Goal: Information Seeking & Learning: Learn about a topic

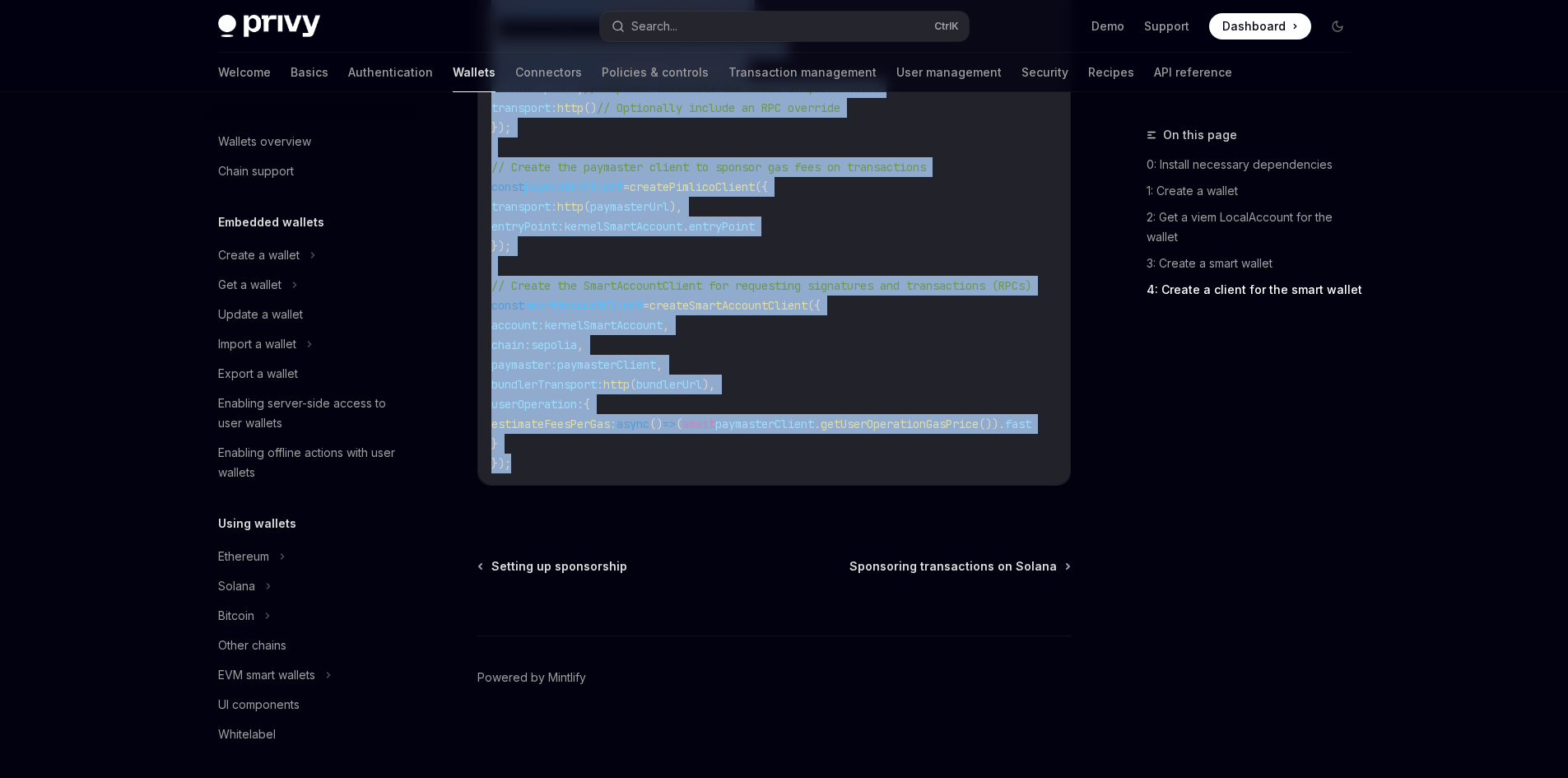
scroll to position [576, 0]
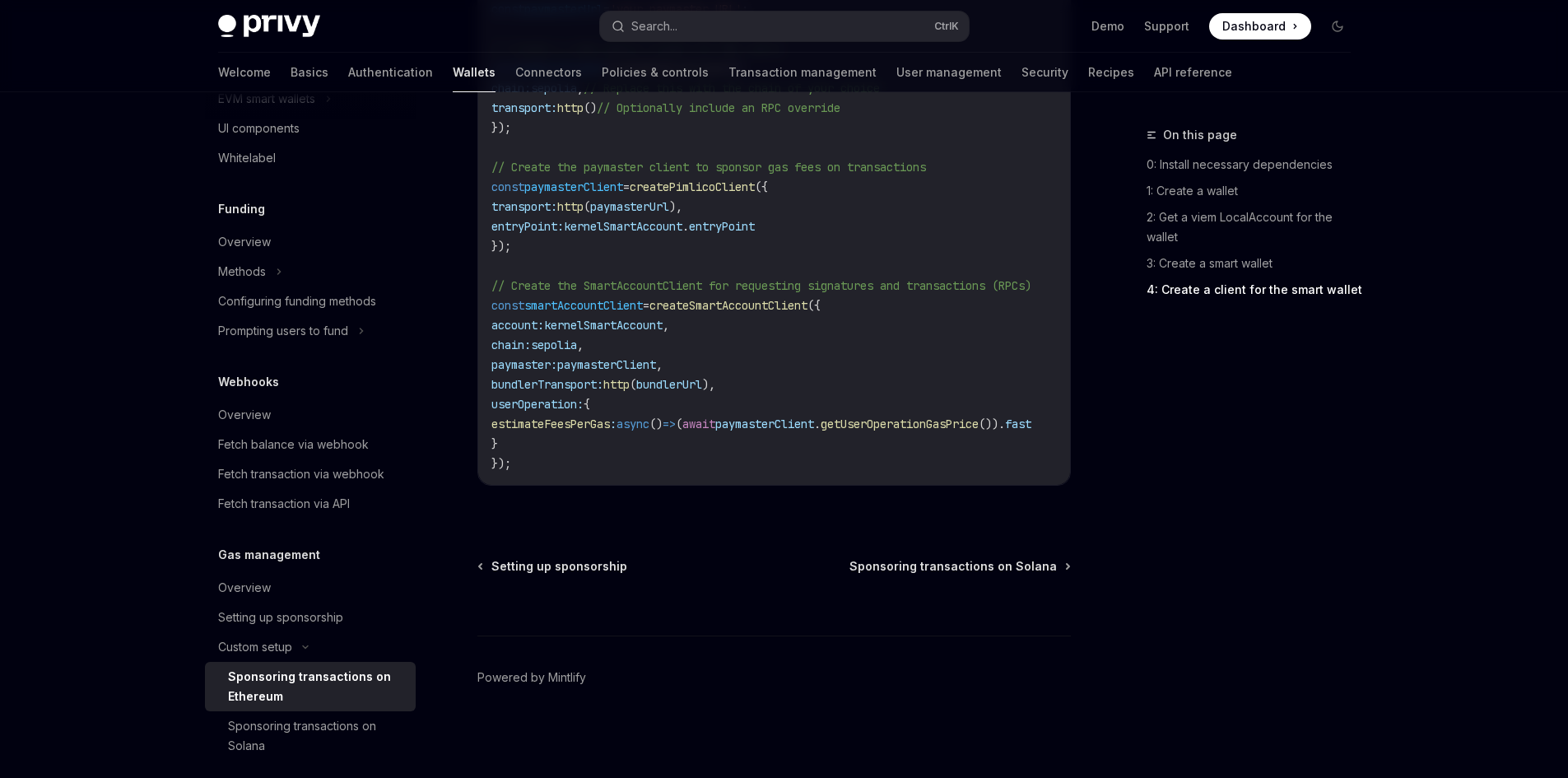
click at [265, 70] on div "Welcome Basics Authentication Wallets Connectors Policies & controls Transactio…" at bounding box center [725, 71] width 1014 height 39
click at [291, 71] on link "Basics" at bounding box center [309, 71] width 38 height 39
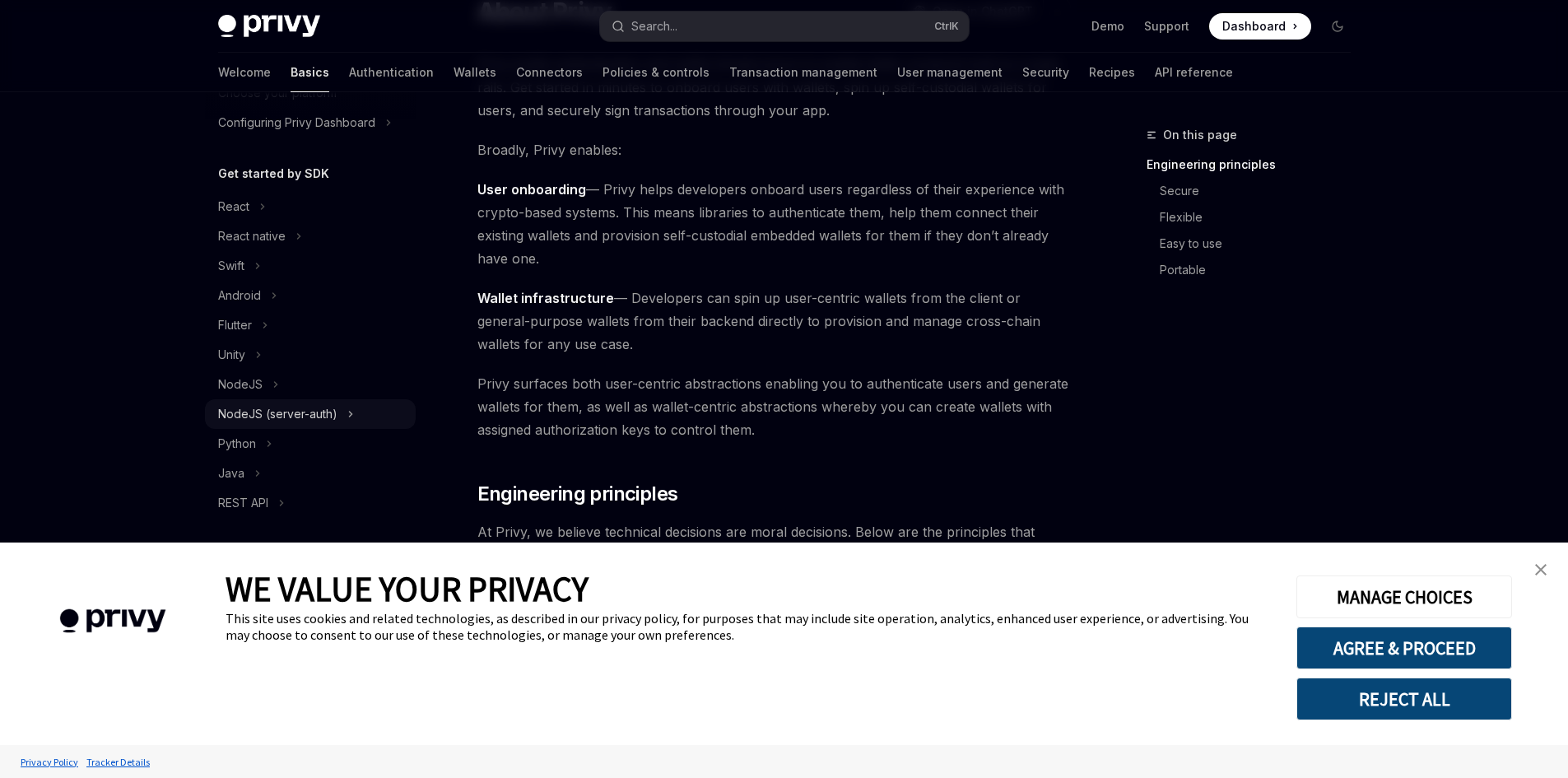
scroll to position [165, 0]
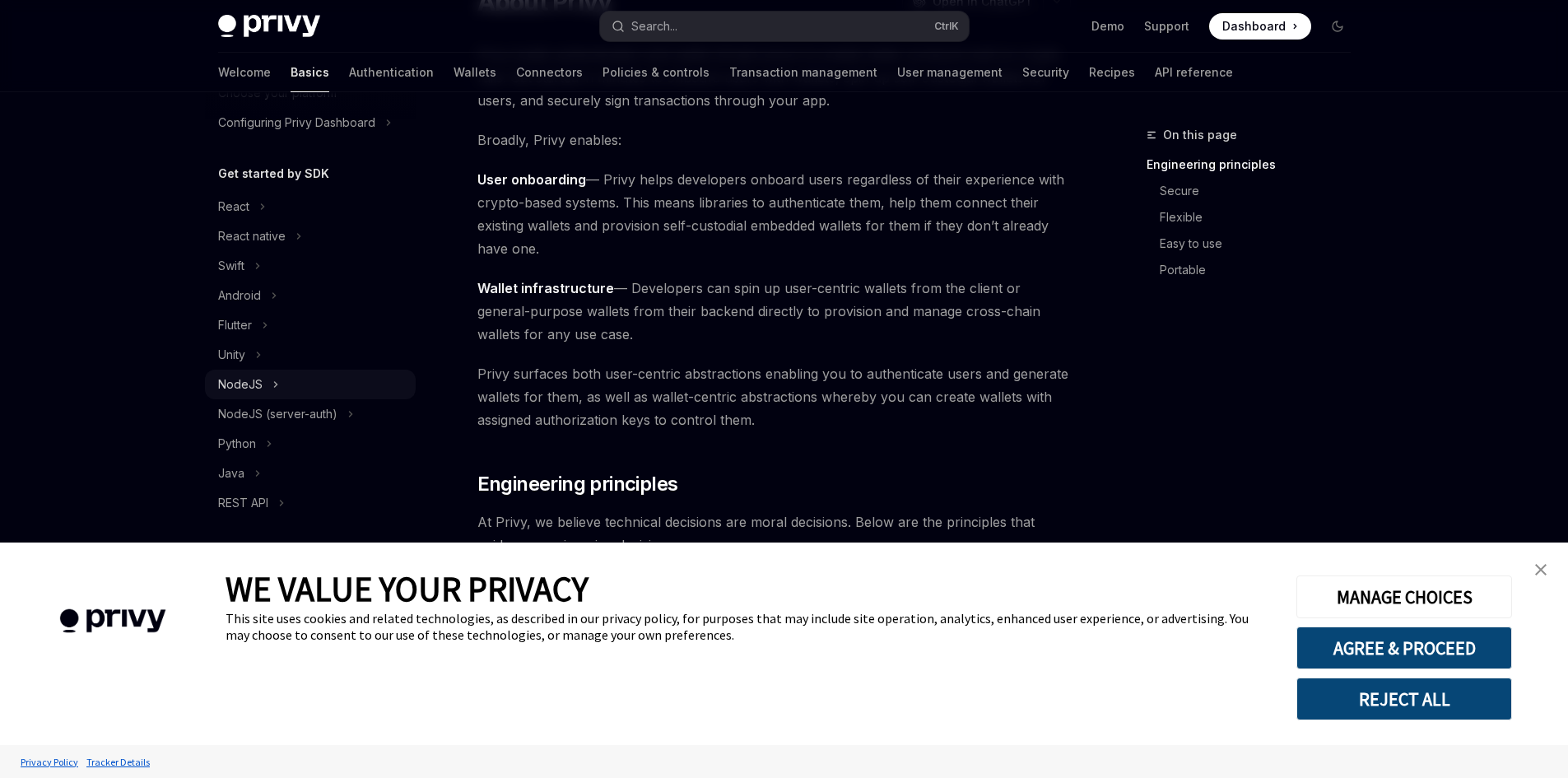
click at [272, 383] on icon at bounding box center [275, 385] width 6 height 20
type textarea "*"
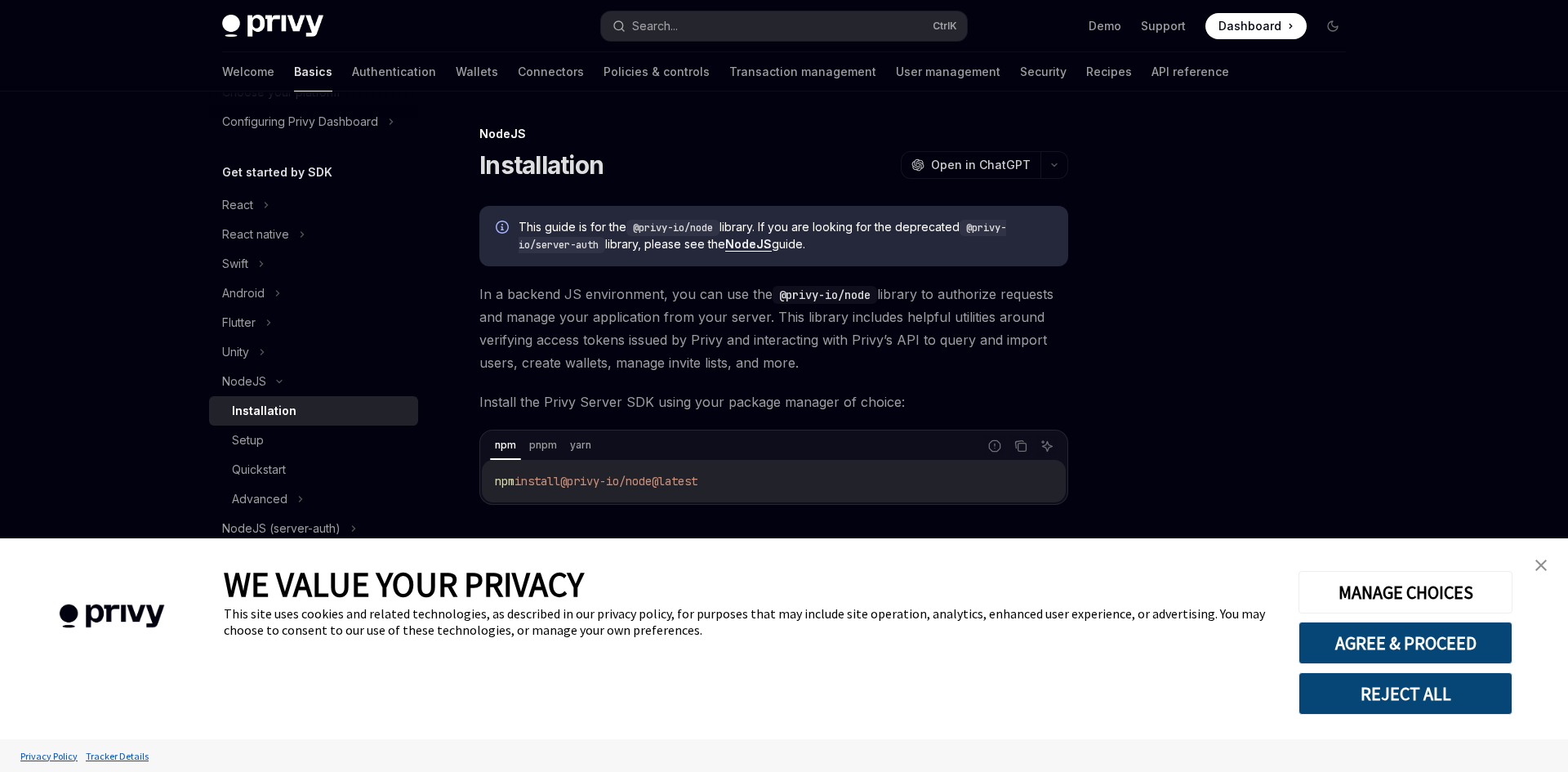
drag, startPoint x: 519, startPoint y: 228, endPoint x: 819, endPoint y: 242, distance: 300.3
click at [819, 242] on span "This guide is for the @privy-io/node library. If you are looking for the deprec…" at bounding box center [785, 236] width 533 height 35
copy span "This guide is for the @privy-io/node library. If you are looking for the deprec…"
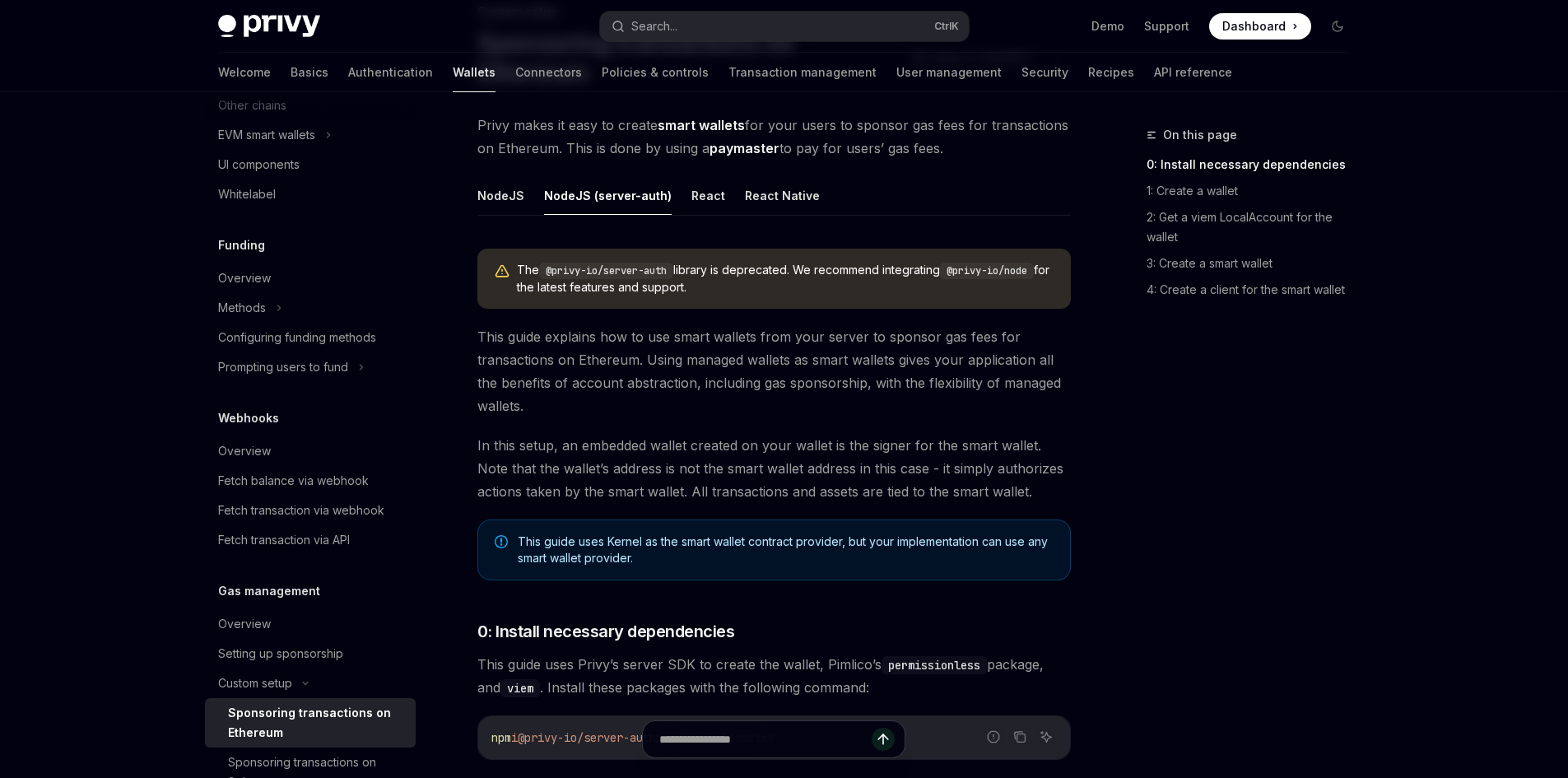
scroll to position [82, 0]
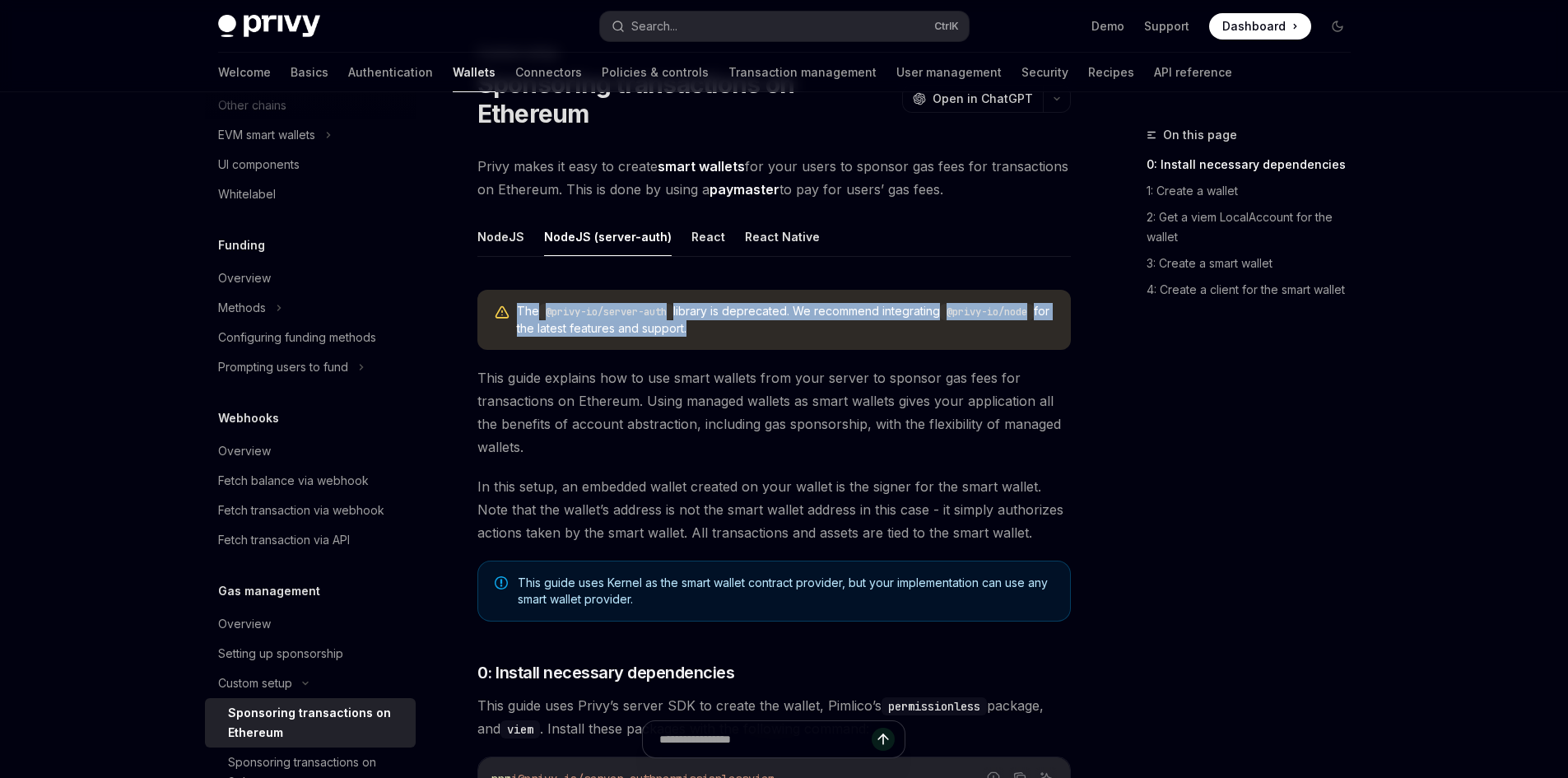
drag, startPoint x: 505, startPoint y: 307, endPoint x: 702, endPoint y: 327, distance: 198.0
click at [702, 327] on div "The @privy-io/server-auth library is deprecated. We recommend integrating @priv…" at bounding box center [773, 320] width 593 height 60
click at [703, 327] on span "The @privy-io/server-auth library is deprecated. We recommend integrating @priv…" at bounding box center [785, 319] width 537 height 34
